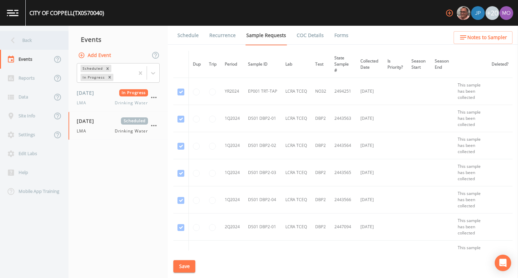
scroll to position [655, 0]
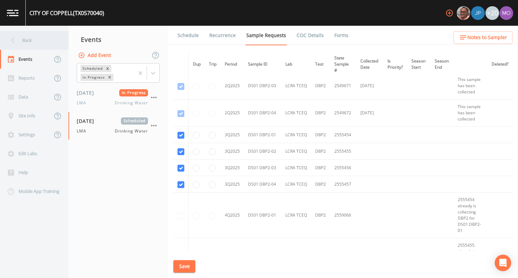
click at [36, 41] on div "Back" at bounding box center [31, 40] width 62 height 19
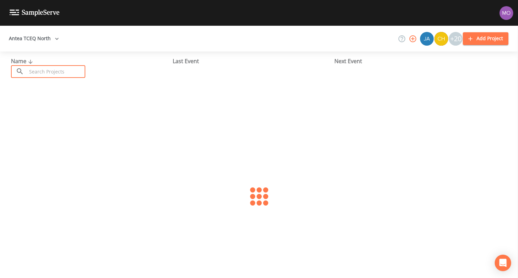
click at [51, 72] on input "text" at bounding box center [56, 71] width 59 height 13
paste input "TX2440002"
type input "TX2440002"
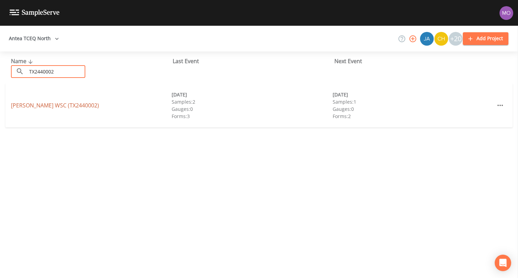
click at [42, 106] on link "[PERSON_NAME] WSC (TX2440002)" at bounding box center [55, 105] width 88 height 8
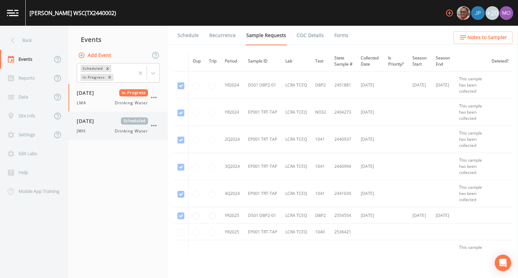
click at [92, 125] on div "[DATE] Scheduled JWH Drinking Water" at bounding box center [112, 125] width 71 height 17
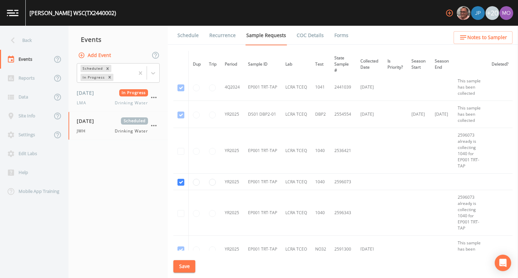
scroll to position [111, 0]
click at [93, 103] on div "LMA Drinking Water" at bounding box center [112, 103] width 71 height 6
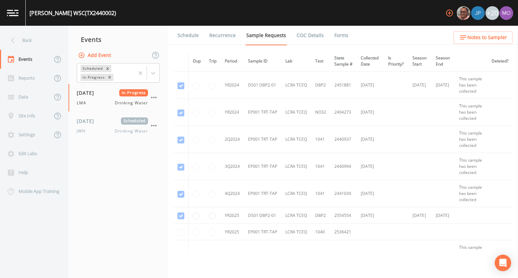
click at [338, 35] on link "Forms" at bounding box center [341, 35] width 16 height 19
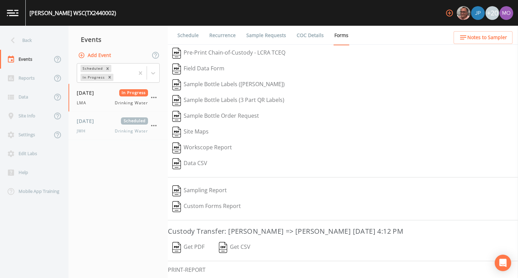
scroll to position [37, 0]
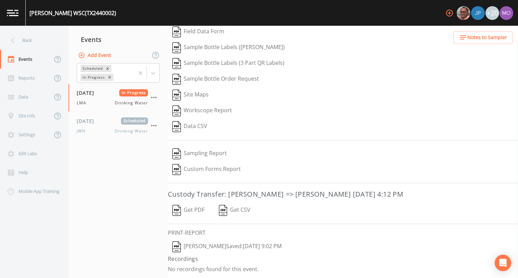
click at [178, 248] on img "button" at bounding box center [176, 246] width 9 height 11
click at [112, 72] on div "In Progress" at bounding box center [124, 67] width 25 height 7
click at [94, 86] on div "Completed" at bounding box center [118, 83] width 83 height 6
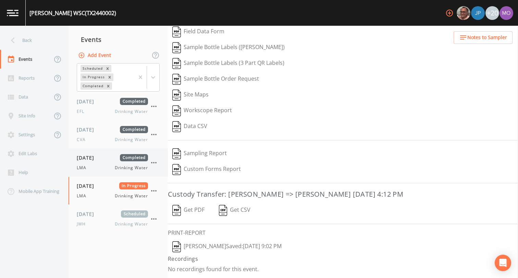
click at [101, 165] on div "LMA Drinking Water" at bounding box center [112, 167] width 71 height 6
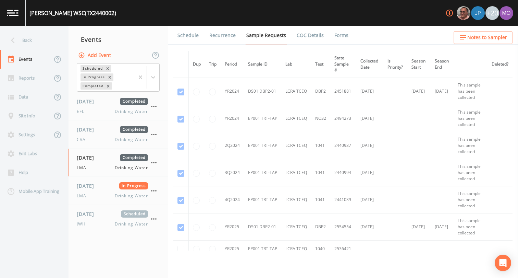
click at [336, 36] on link "Forms" at bounding box center [341, 35] width 16 height 19
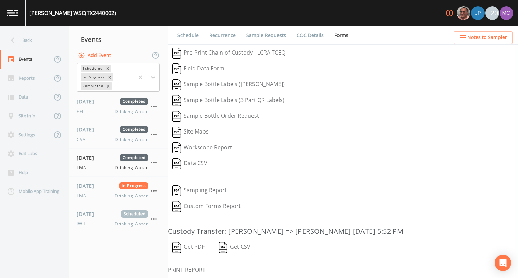
scroll to position [37, 0]
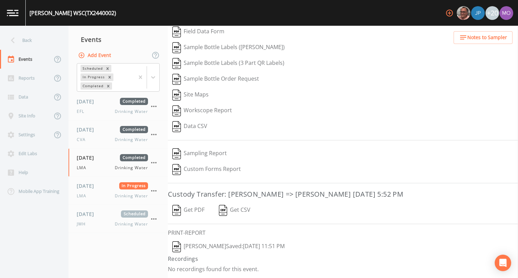
click at [175, 246] on img "button" at bounding box center [176, 246] width 9 height 11
